Goal: Transaction & Acquisition: Purchase product/service

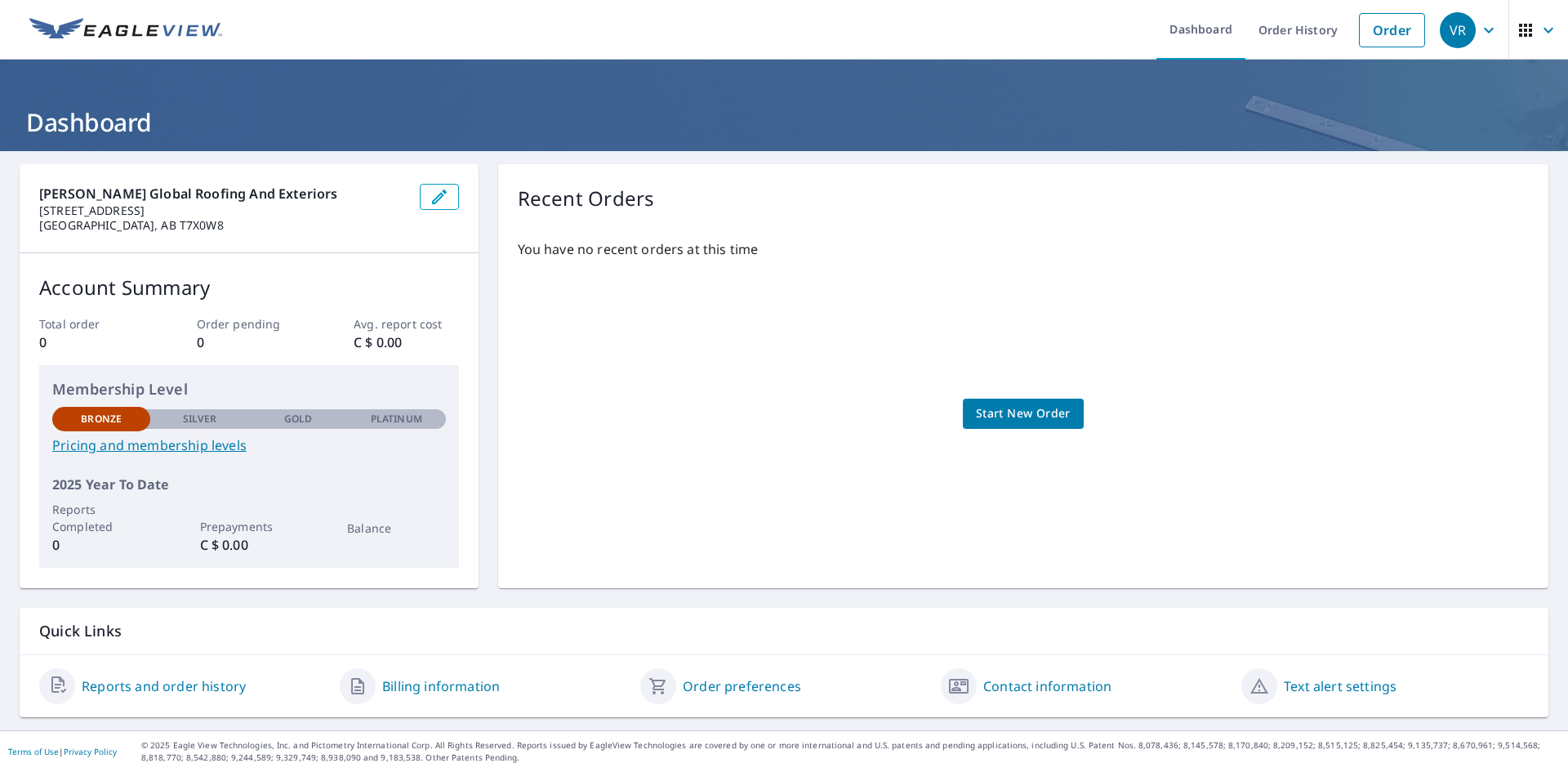
click at [1016, 419] on span "Start New Order" at bounding box center [1023, 414] width 95 height 21
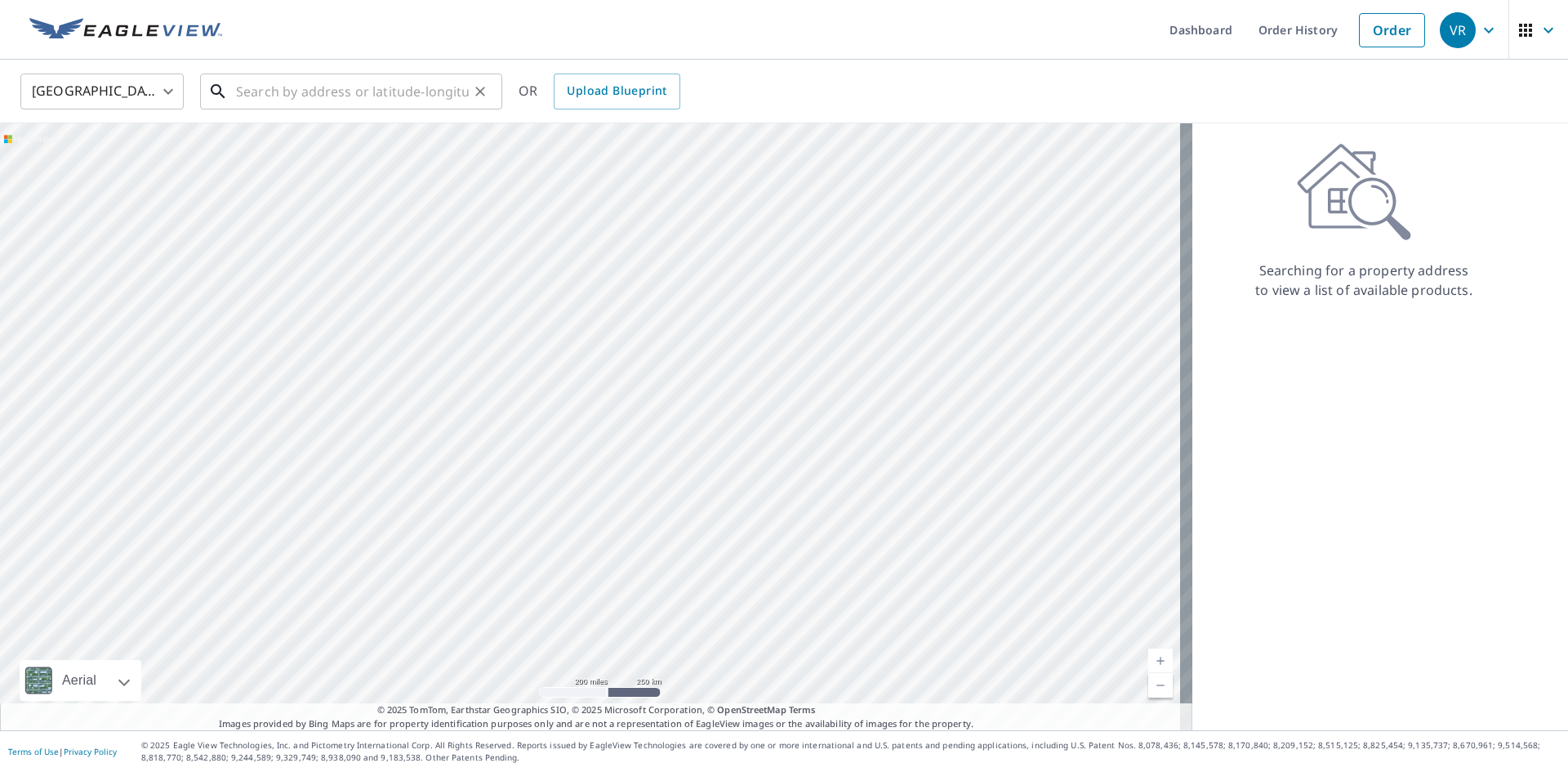
click at [368, 90] on input "text" at bounding box center [353, 91] width 233 height 46
paste input "[STREET_ADDRESS]"
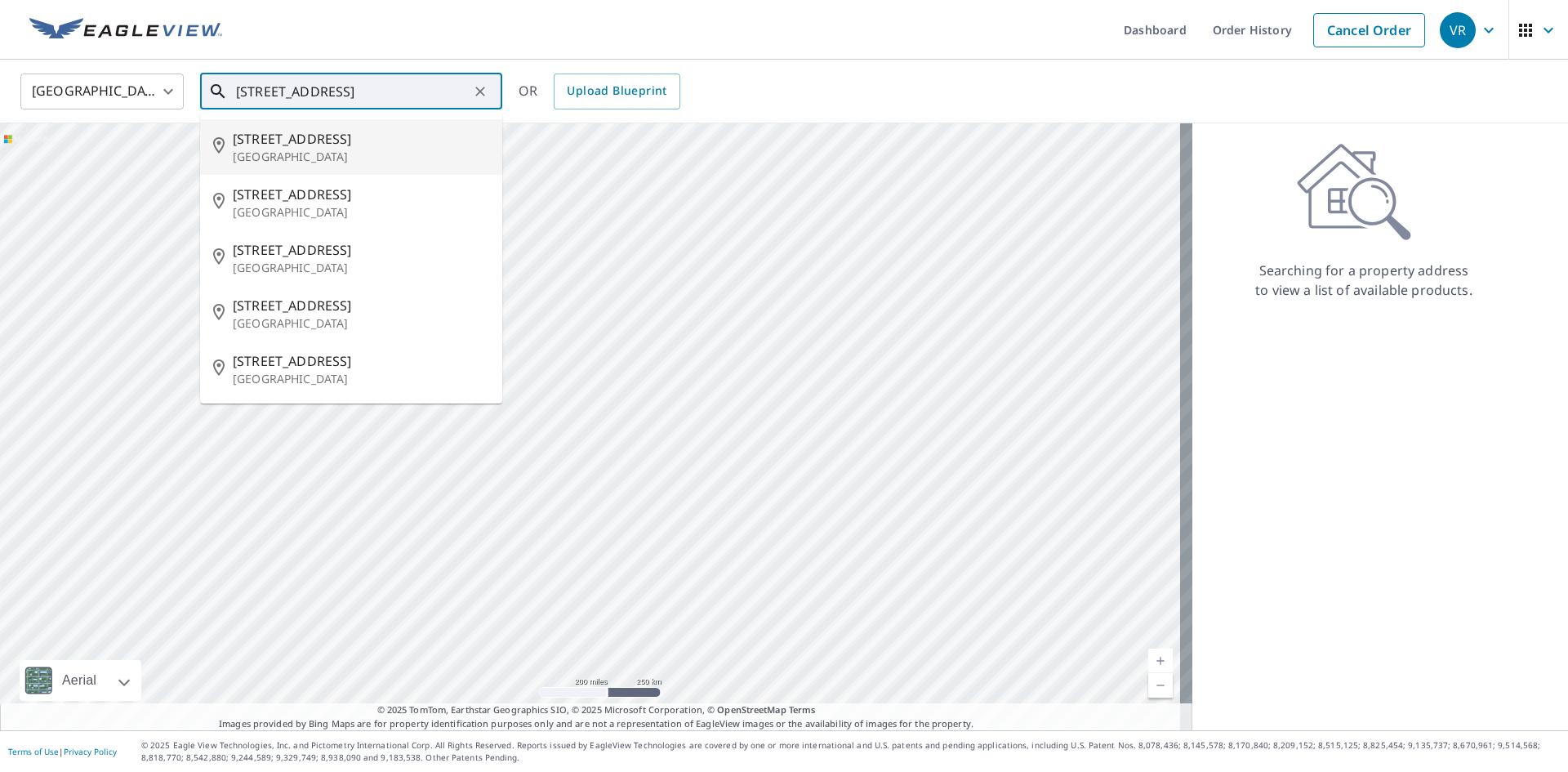
type input "[STREET_ADDRESS]"
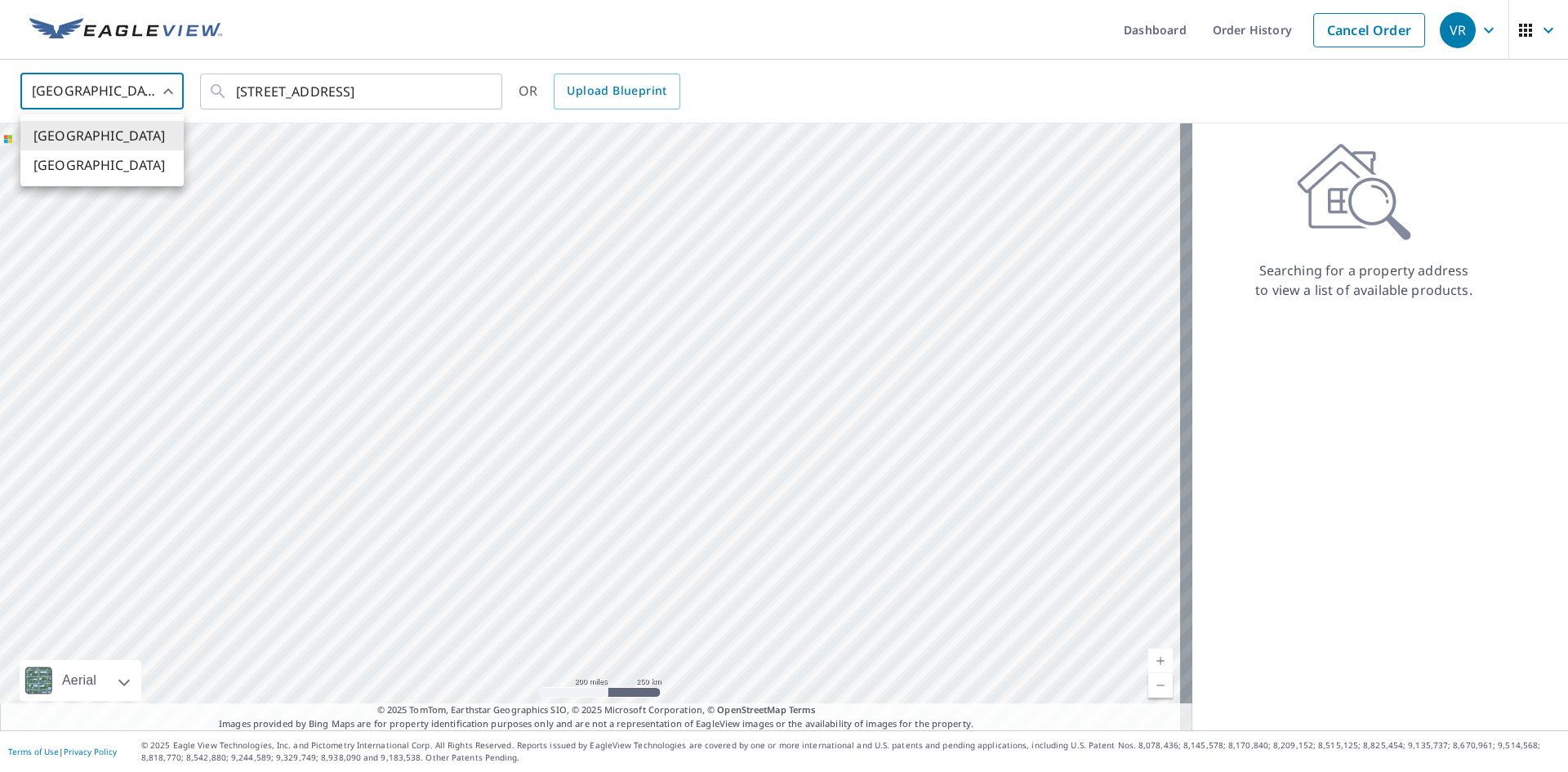
click at [165, 84] on body "VR VR Dashboard Order History Cancel Order VR [GEOGRAPHIC_DATA] [GEOGRAPHIC_DAT…" at bounding box center [784, 386] width 1568 height 772
click at [111, 167] on li "[GEOGRAPHIC_DATA]" at bounding box center [102, 164] width 163 height 30
type input "CA"
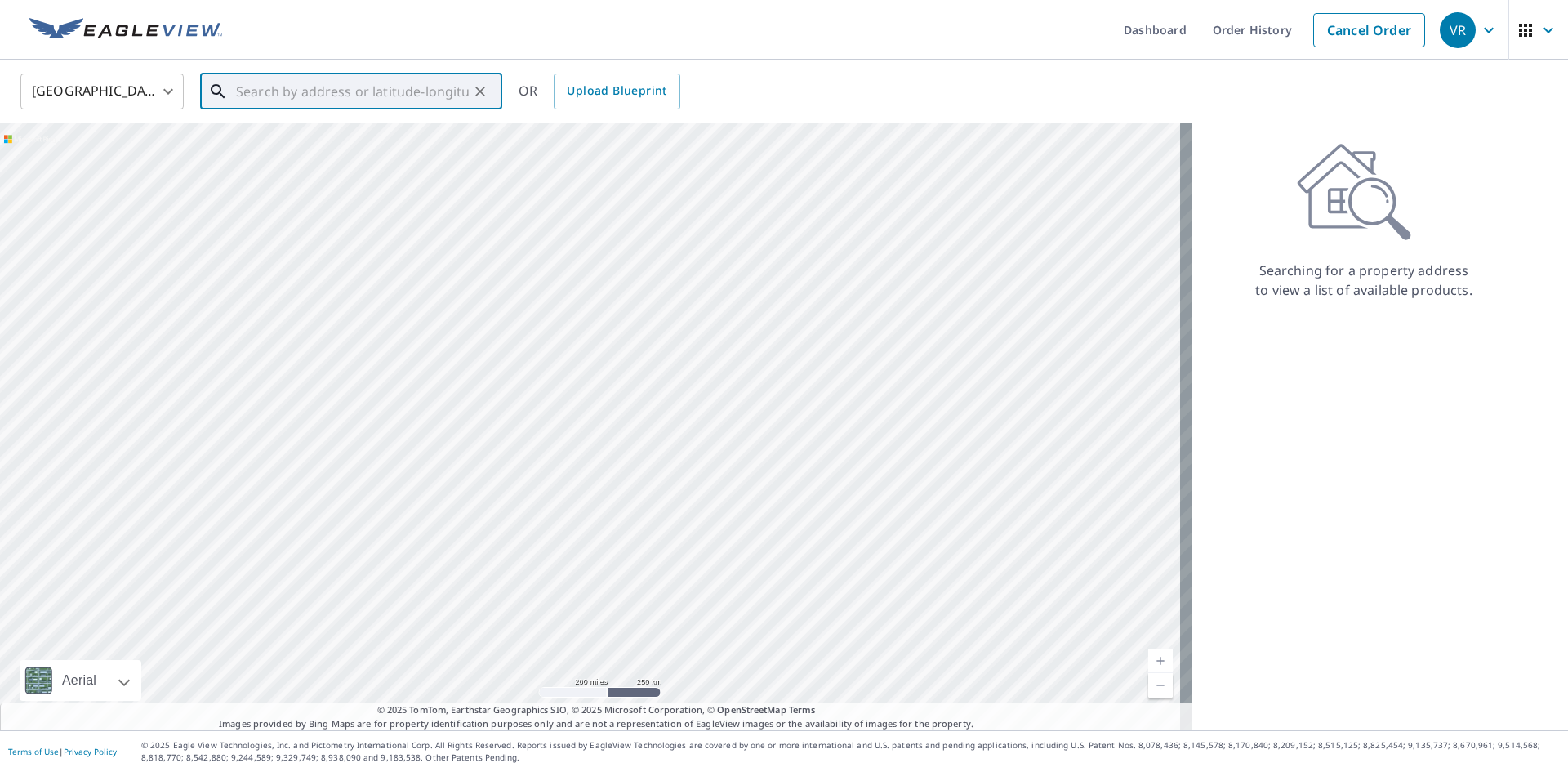
paste input "[STREET_ADDRESS]"
click at [336, 133] on span "[STREET_ADDRESS]" at bounding box center [361, 139] width 256 height 20
type input "[STREET_ADDRESS]"
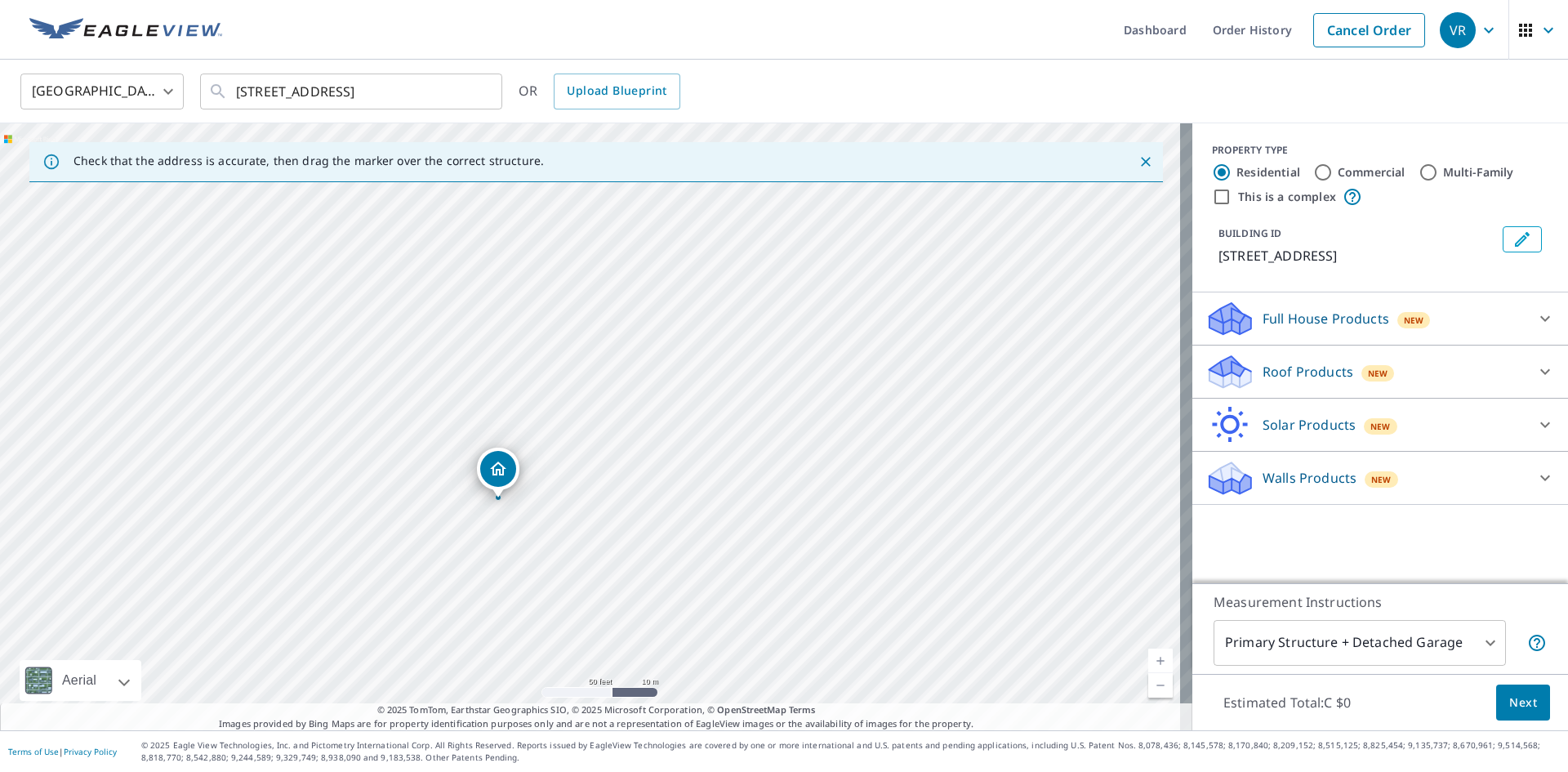
click at [1285, 321] on p "Full House Products" at bounding box center [1326, 319] width 126 height 20
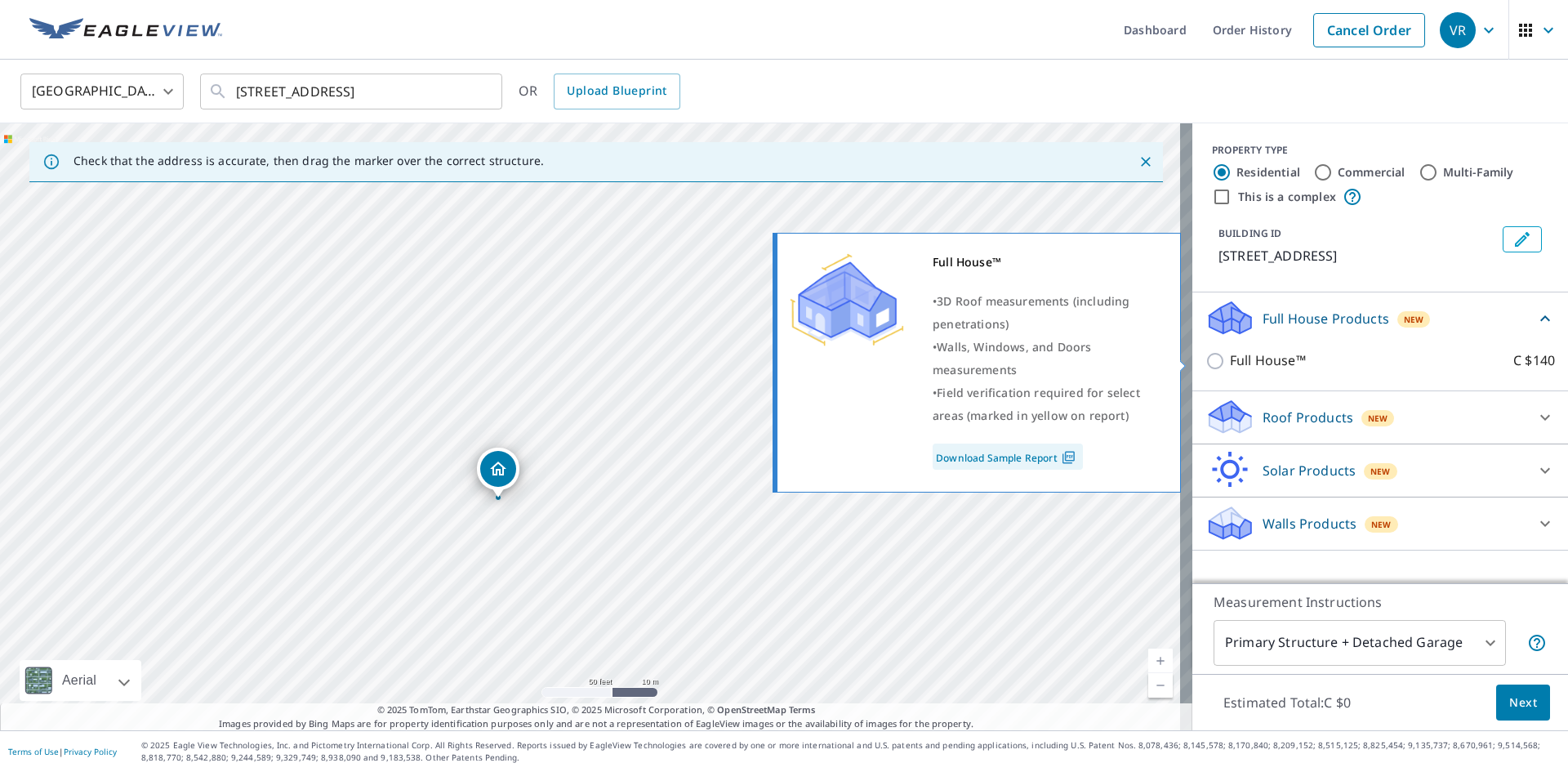
click at [1206, 364] on input "Full House™ C $140" at bounding box center [1218, 361] width 24 height 20
checkbox input "true"
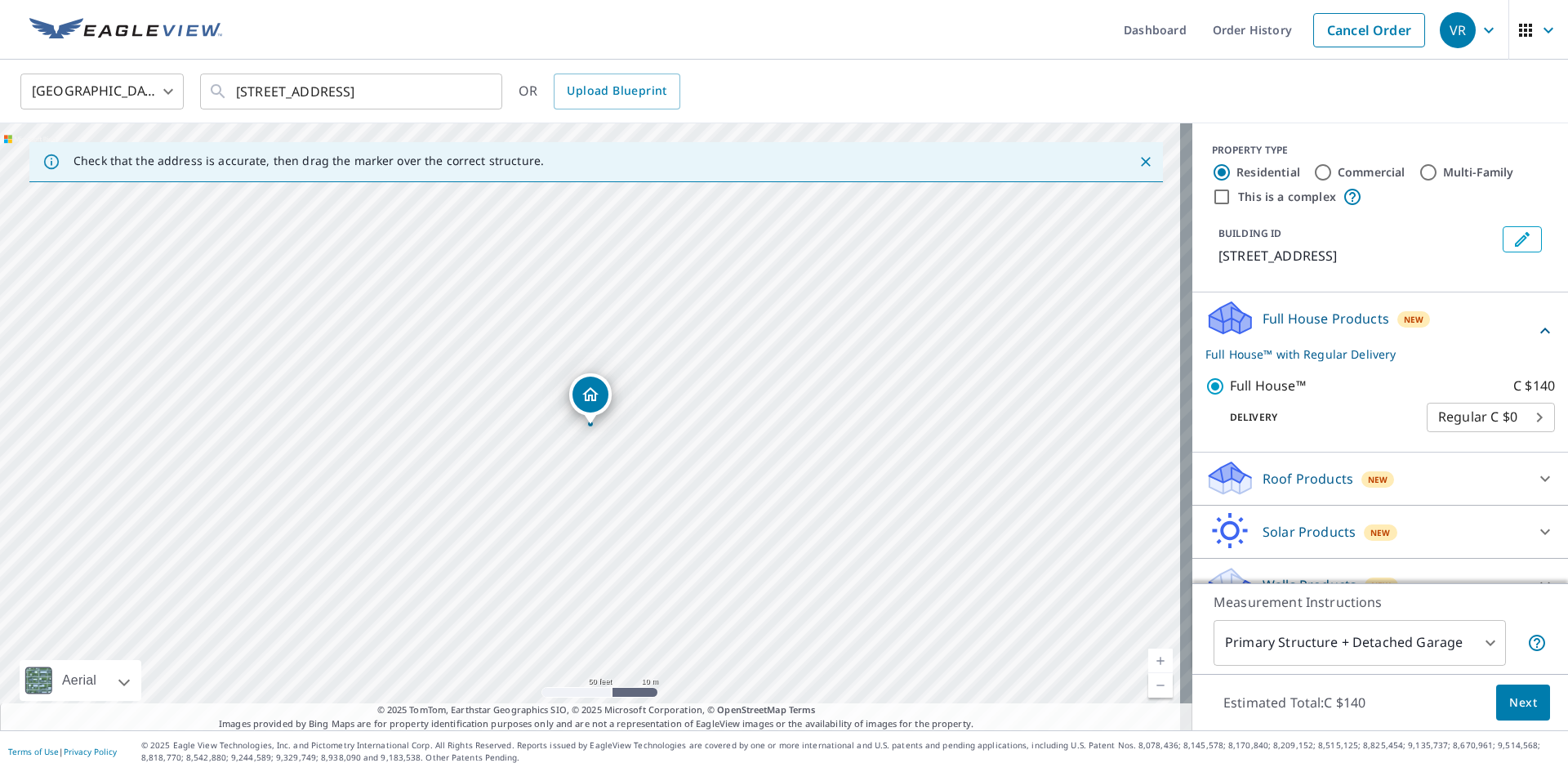
scroll to position [29, 0]
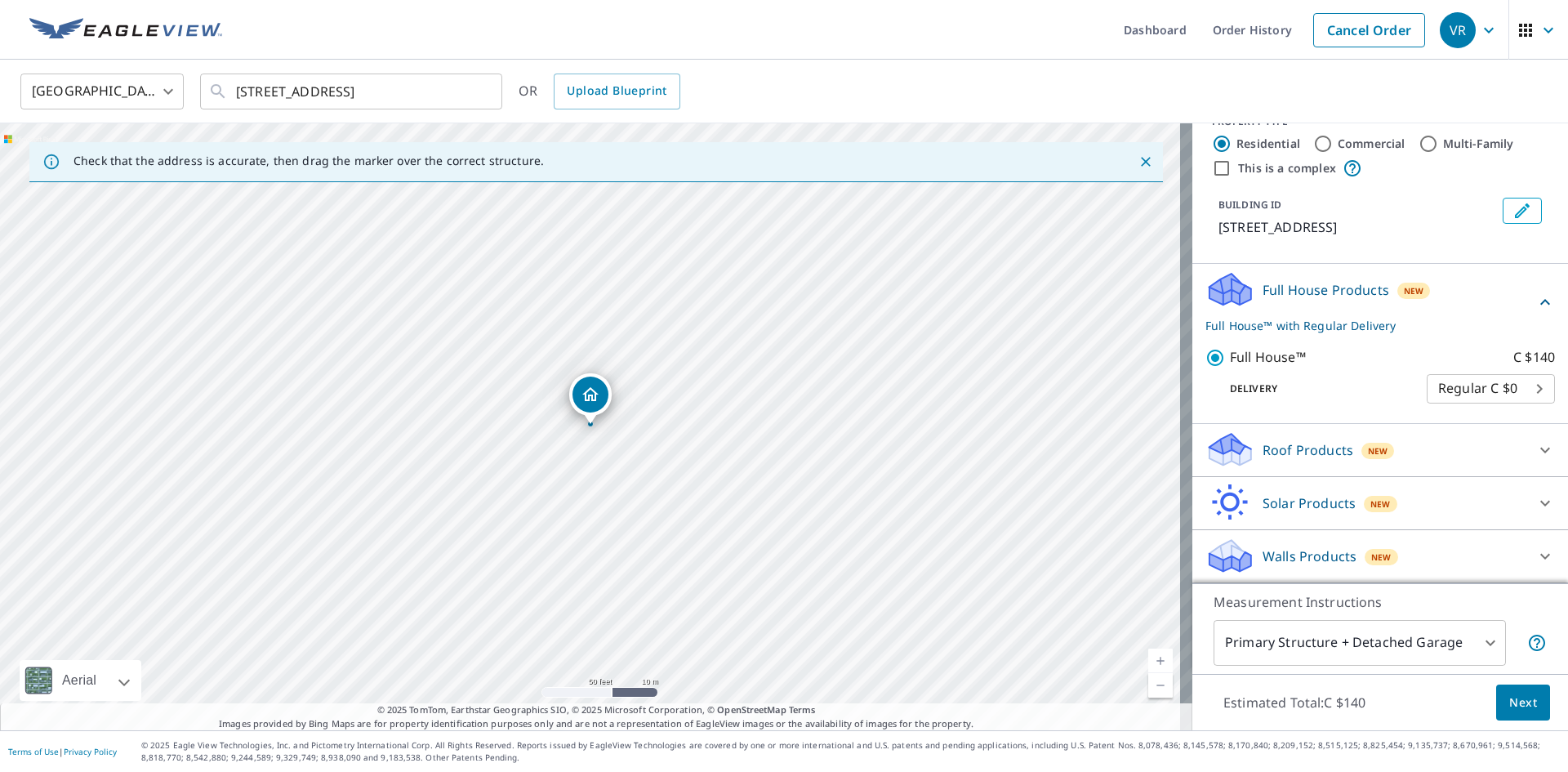
click at [1430, 387] on body "VR VR Dashboard Order History Cancel Order VR Canada CA ​ [GEOGRAPHIC_DATA] ​ O…" at bounding box center [784, 386] width 1568 height 772
click at [1429, 391] on li "Regular C $0" at bounding box center [1467, 388] width 128 height 30
